Goal: Transaction & Acquisition: Purchase product/service

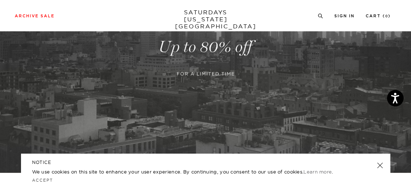
scroll to position [157, 0]
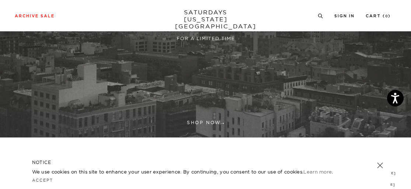
click at [209, 121] on link at bounding box center [205, 12] width 411 height 252
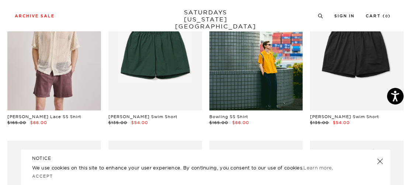
scroll to position [232, 0]
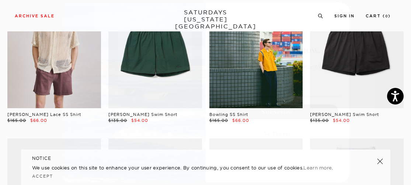
click at [344, 11] on circle "Close dialog" at bounding box center [341, 10] width 8 height 8
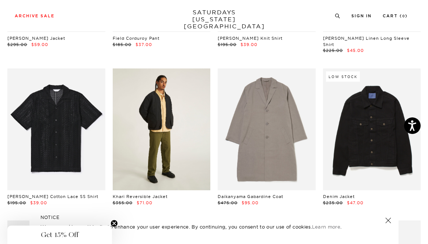
scroll to position [2016, 0]
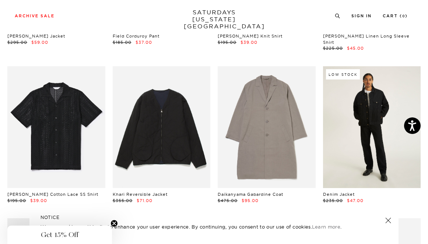
click at [383, 141] on link at bounding box center [372, 127] width 98 height 122
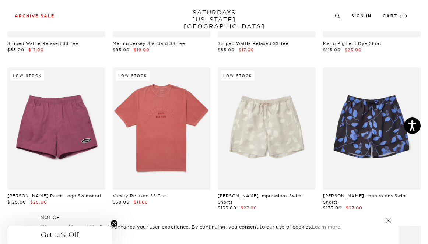
scroll to position [2613, 0]
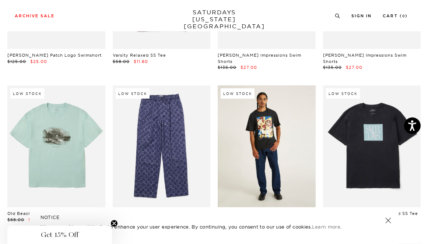
click at [278, 161] on link at bounding box center [267, 146] width 98 height 122
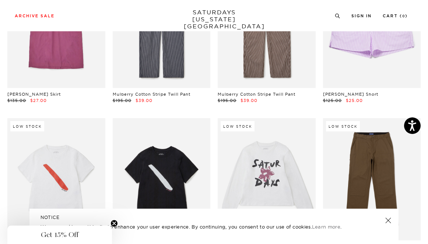
scroll to position [7990, 0]
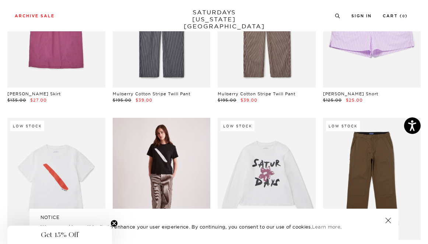
click at [190, 118] on link at bounding box center [162, 179] width 98 height 122
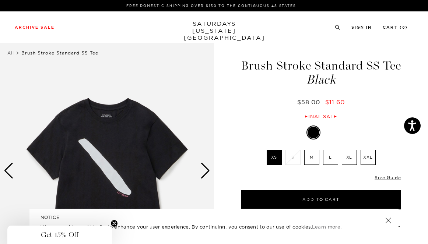
click at [200, 168] on img at bounding box center [107, 170] width 214 height 267
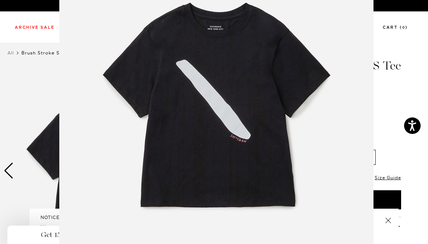
scroll to position [83, 0]
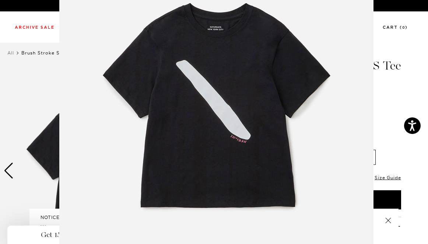
click at [395, 159] on figure at bounding box center [214, 122] width 428 height 244
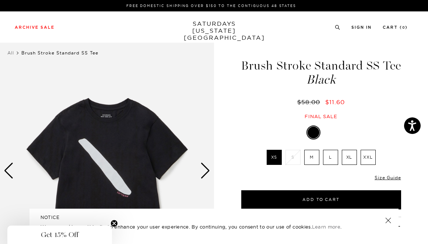
click at [206, 174] on div "Next slide" at bounding box center [205, 171] width 10 height 16
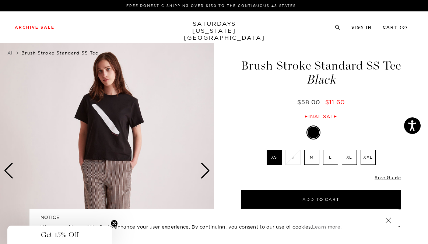
click at [206, 174] on div "Next slide" at bounding box center [205, 171] width 10 height 16
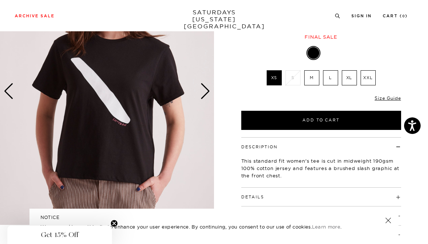
scroll to position [78, 0]
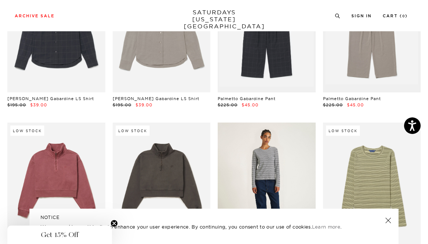
scroll to position [9520, 0]
